Goal: Task Accomplishment & Management: Contribute content

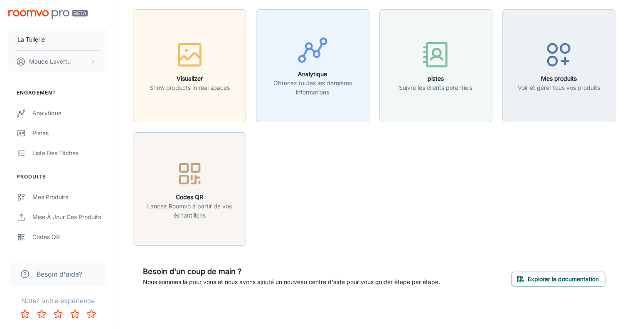
scroll to position [25, 0]
click at [66, 193] on div "Mes produits" at bounding box center [69, 196] width 75 height 9
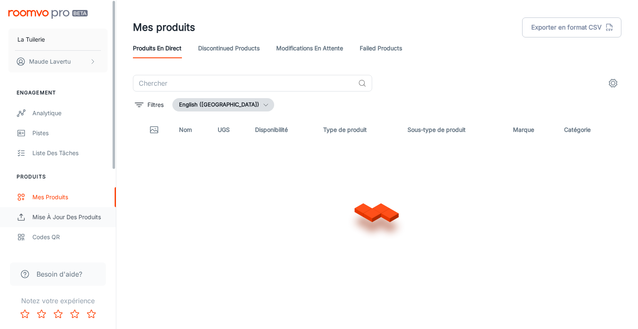
click at [58, 219] on div "Mise à jour des produits" at bounding box center [69, 216] width 75 height 9
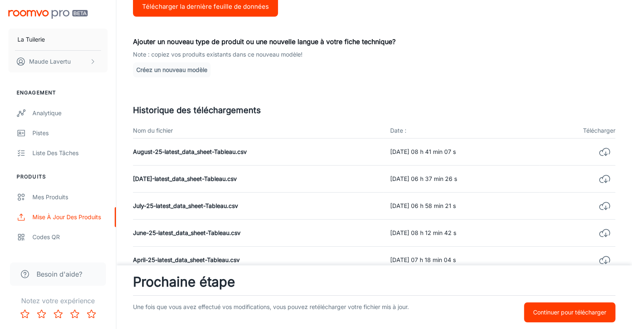
scroll to position [166, 0]
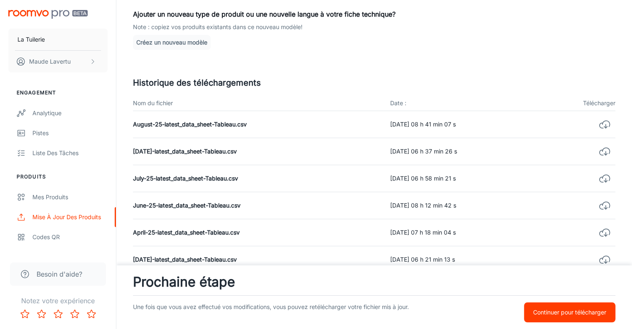
drag, startPoint x: 559, startPoint y: 313, endPoint x: 540, endPoint y: 297, distance: 24.2
click at [559, 313] on p "Continuer pour télécharger" at bounding box center [569, 312] width 73 height 9
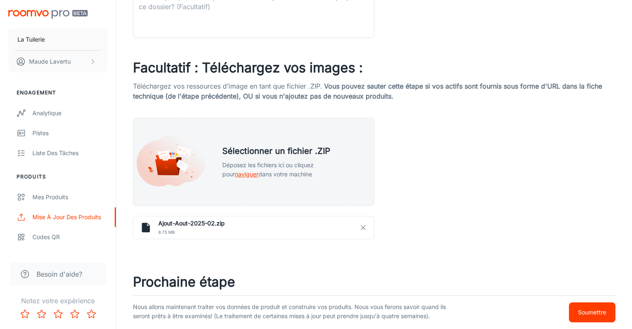
scroll to position [387, 0]
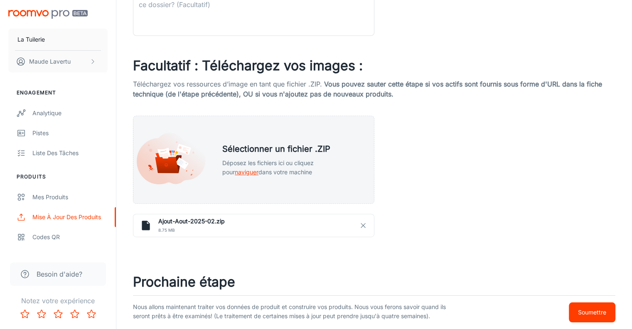
click at [601, 312] on p "Soumettre" at bounding box center [592, 312] width 28 height 9
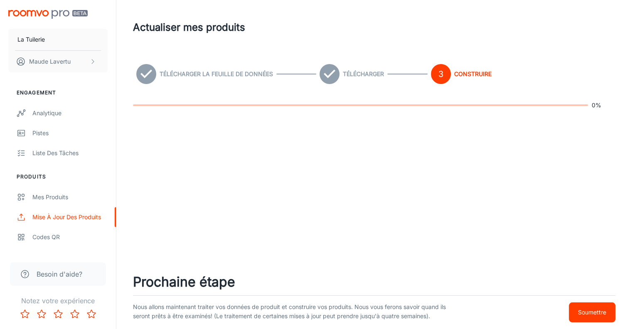
scroll to position [0, 0]
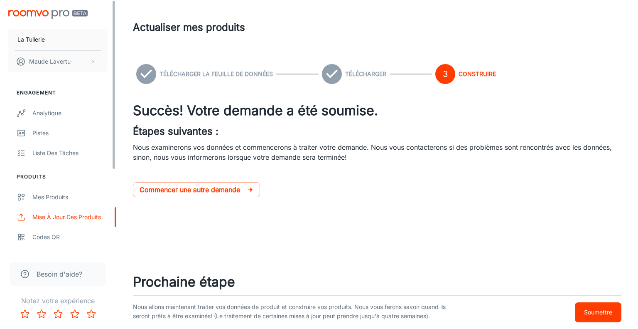
click at [52, 15] on img "scrollable content" at bounding box center [47, 14] width 79 height 9
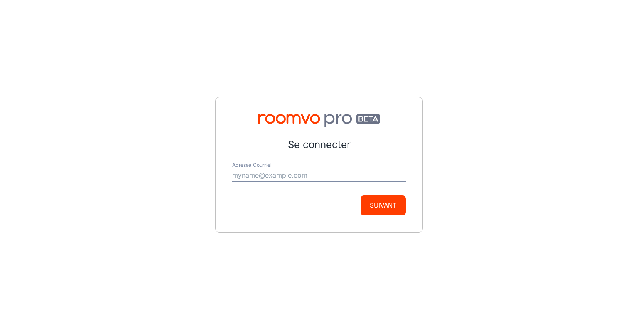
click at [269, 169] on input "Adresse Courriel" at bounding box center [319, 175] width 174 height 13
type input "graphisme@latuilerie.com"
drag, startPoint x: 322, startPoint y: 173, endPoint x: 226, endPoint y: 178, distance: 96.5
click at [226, 178] on div "Se connecter Adresse Courriel graphisme@latuilerie.com Suivant" at bounding box center [319, 164] width 208 height 135
click at [360, 201] on div "Suivant" at bounding box center [319, 205] width 174 height 20
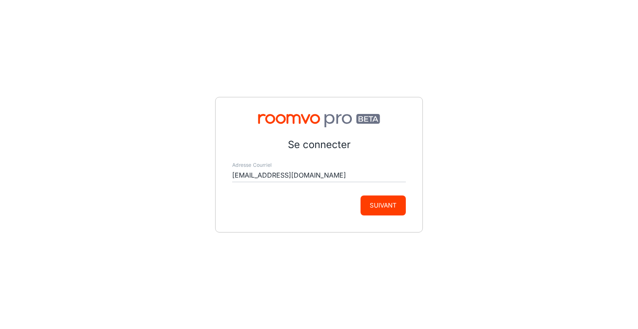
click at [387, 210] on button "Suivant" at bounding box center [383, 205] width 45 height 20
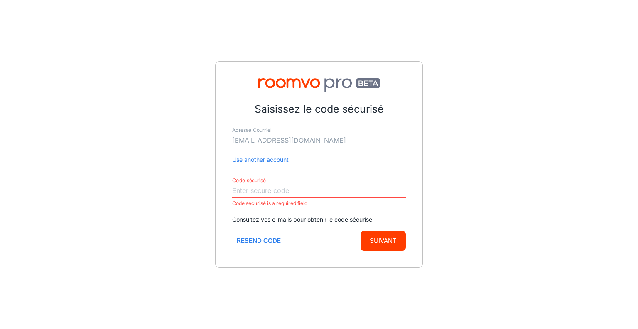
paste input "209126"
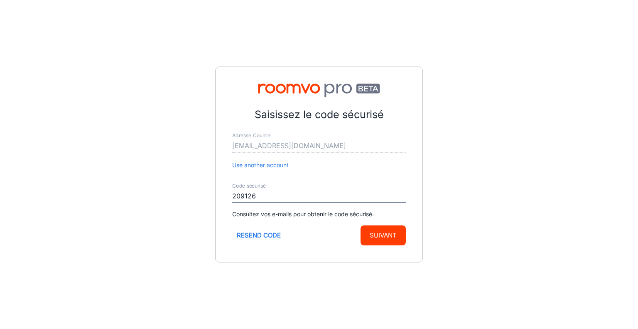
type input "209126"
click at [383, 230] on button "Suivant" at bounding box center [383, 235] width 45 height 20
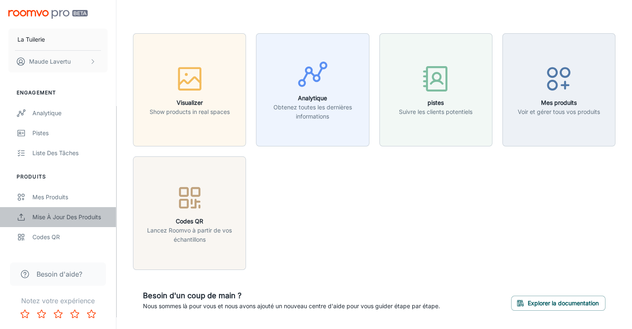
click at [42, 212] on link "Mise à jour des produits" at bounding box center [58, 217] width 116 height 20
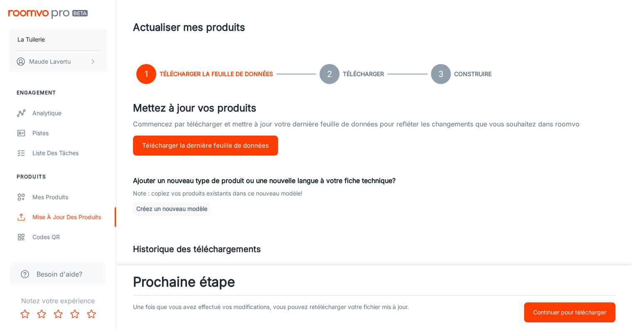
click at [552, 312] on p "Continuer pour télécharger" at bounding box center [569, 312] width 73 height 9
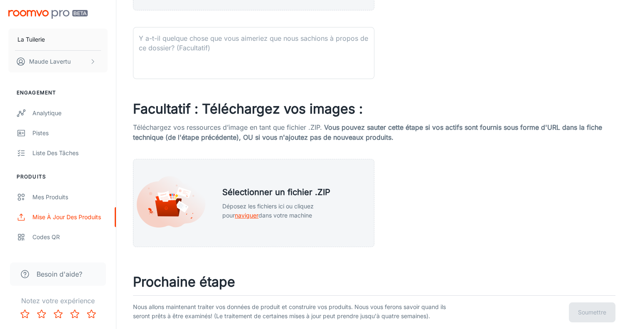
scroll to position [300, 0]
